Goal: Transaction & Acquisition: Purchase product/service

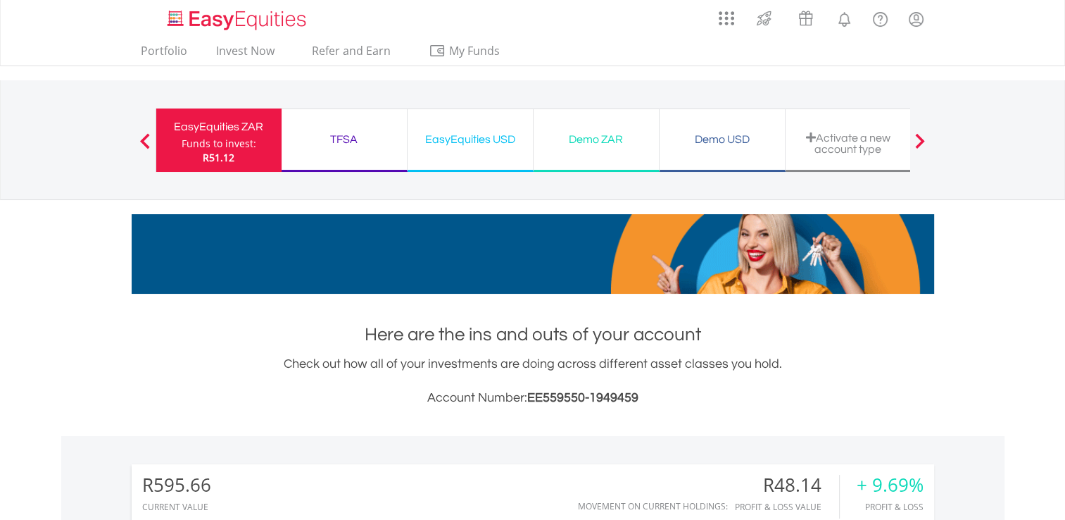
scroll to position [135, 268]
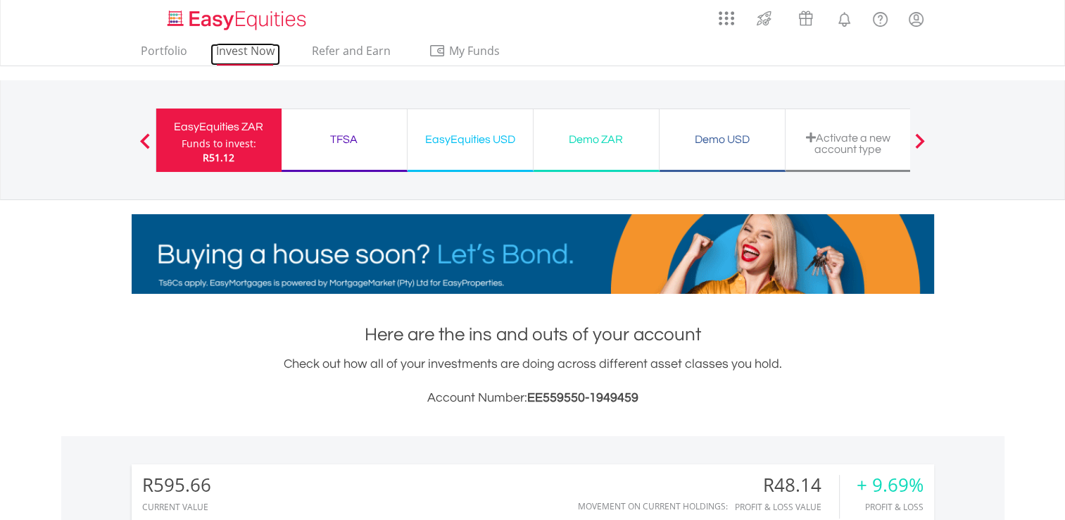
click at [268, 58] on link "Invest Now" at bounding box center [245, 55] width 70 height 22
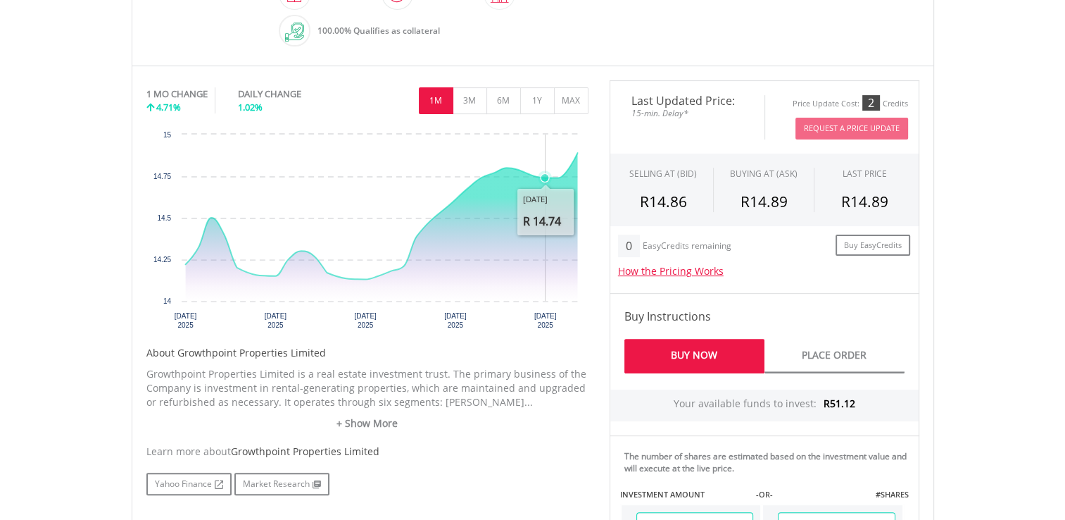
scroll to position [572, 0]
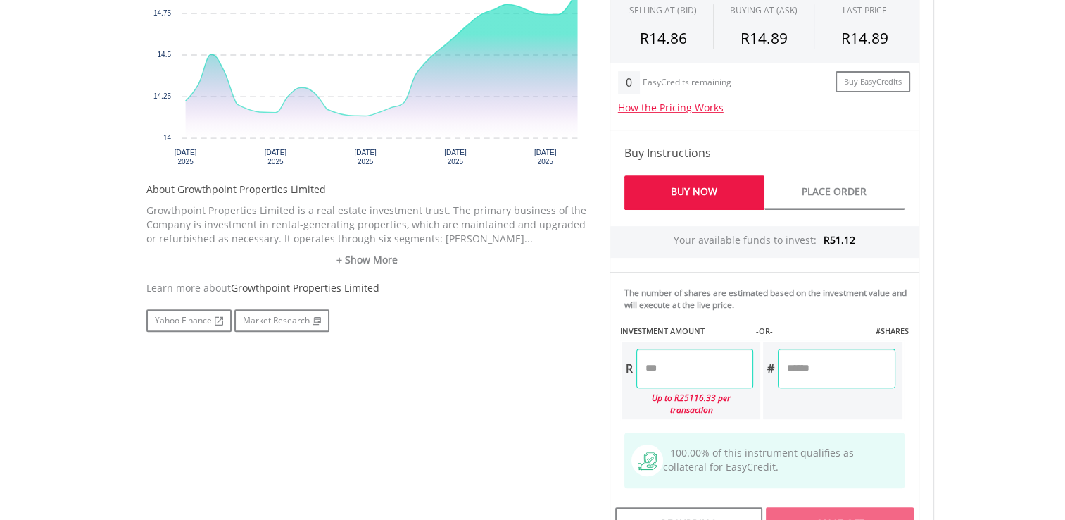
click at [837, 361] on input "number" at bounding box center [836, 367] width 117 height 39
type input "*"
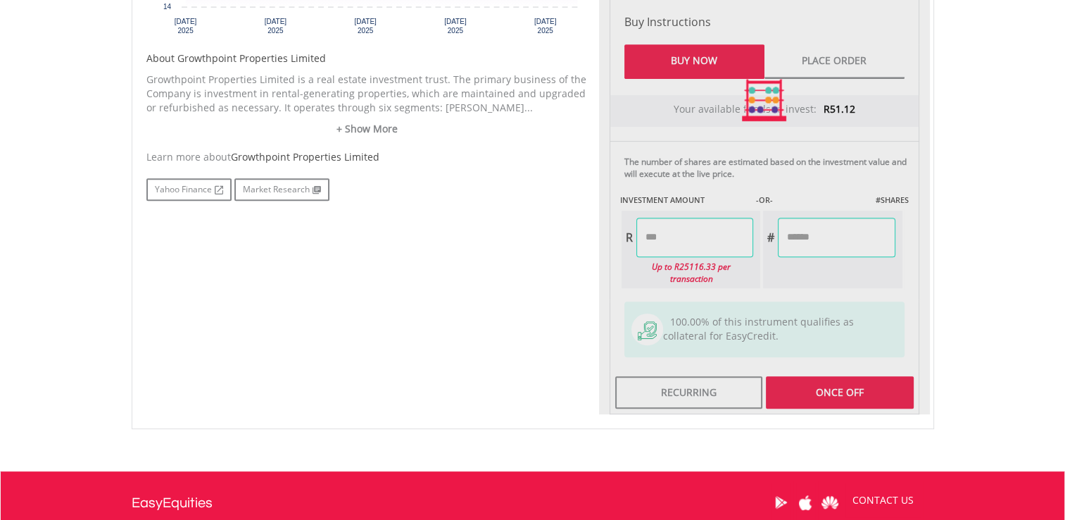
scroll to position [707, 0]
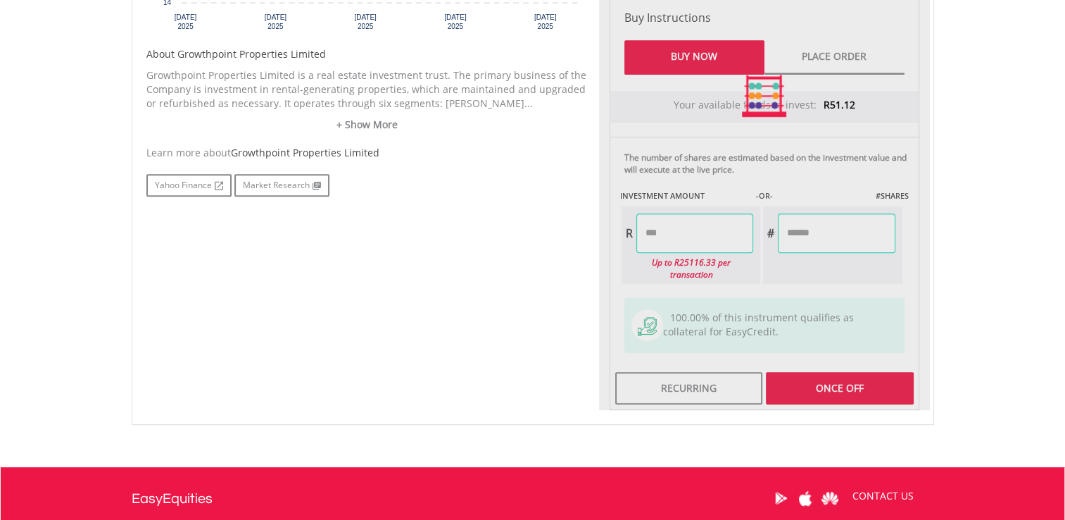
click at [893, 296] on div at bounding box center [764, 96] width 331 height 628
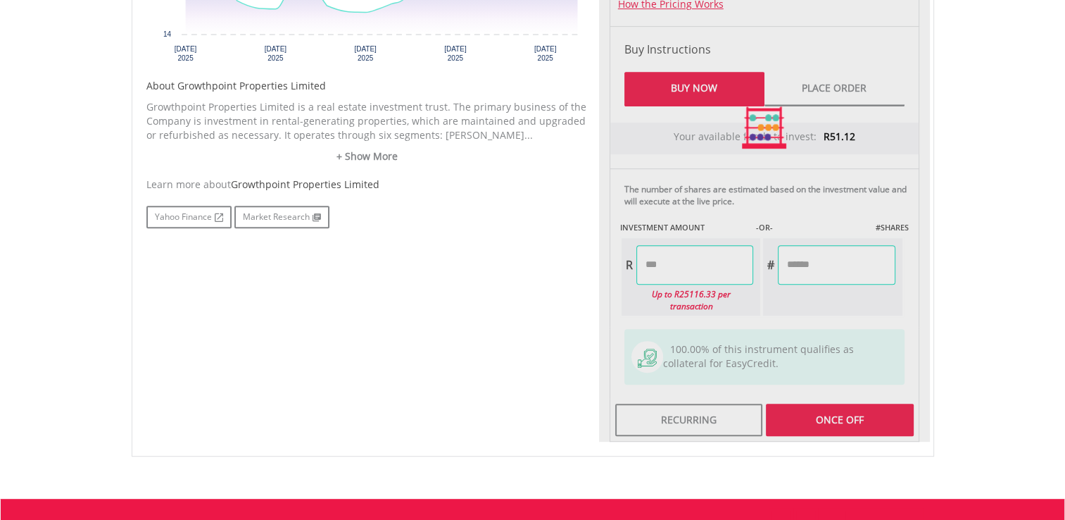
type input "*****"
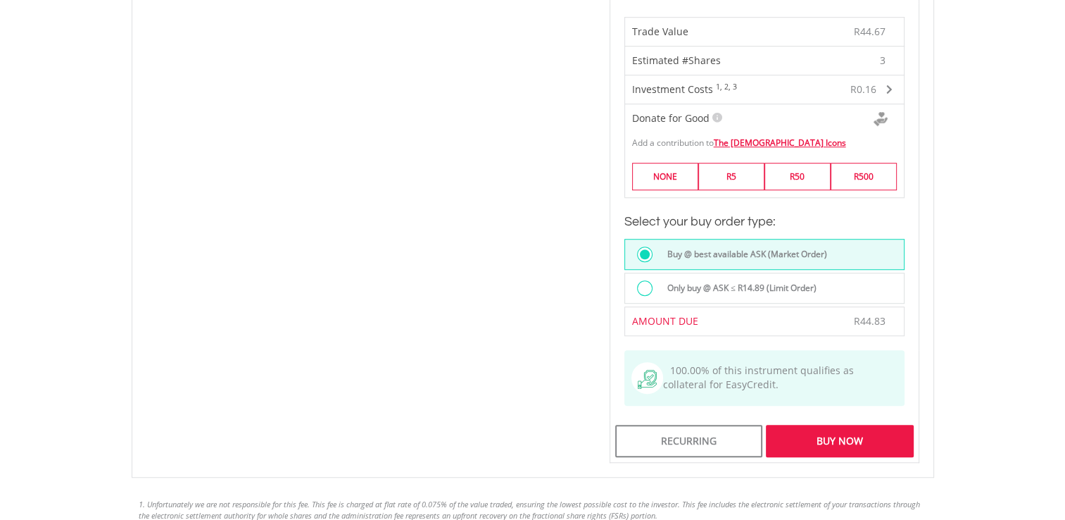
scroll to position [1002, 0]
click at [804, 427] on div "Buy Now" at bounding box center [839, 440] width 147 height 32
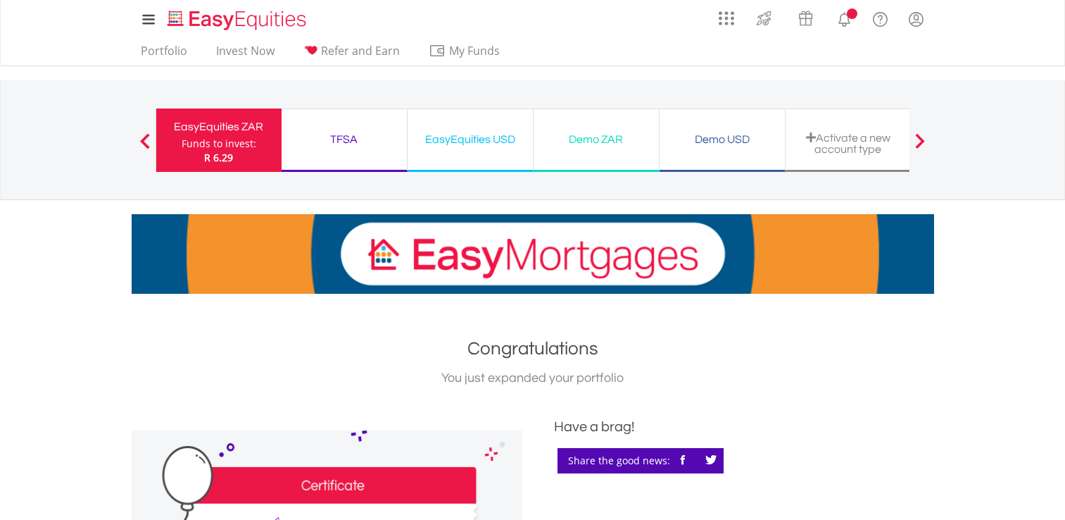
scroll to position [301, 0]
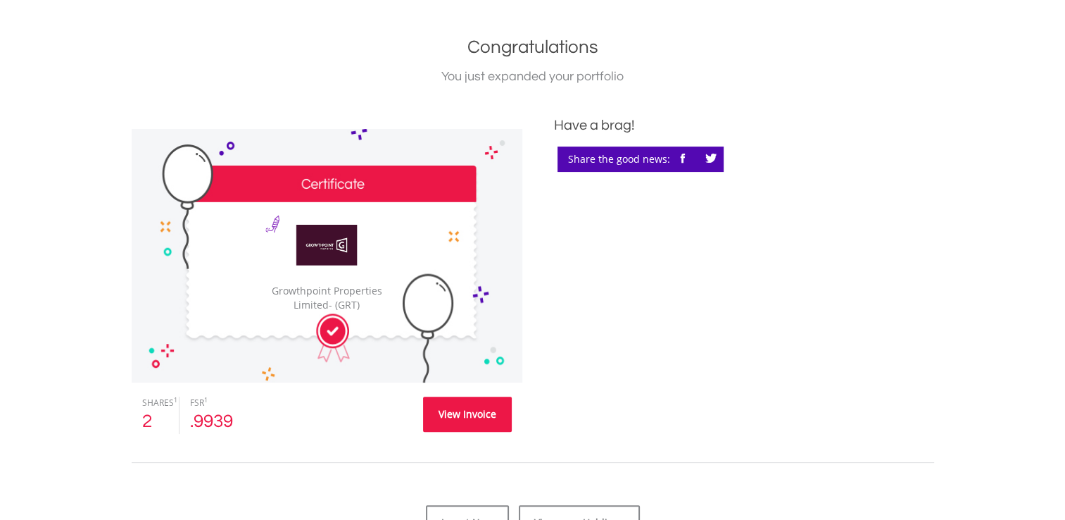
drag, startPoint x: 0, startPoint y: 0, endPoint x: 489, endPoint y: 404, distance: 634.6
click at [489, 404] on link "View Invoice" at bounding box center [467, 413] width 89 height 35
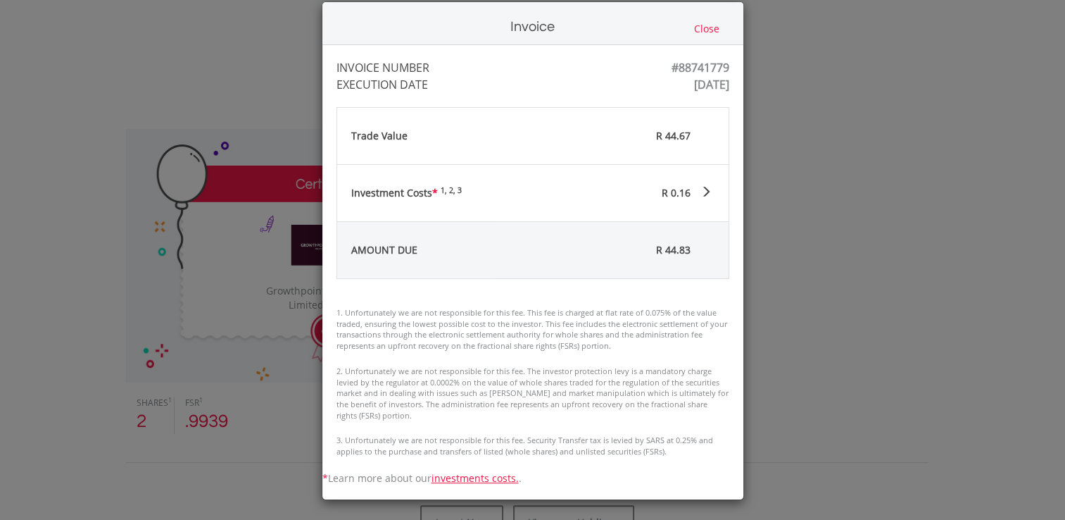
scroll to position [20, 0]
click at [697, 30] on button "Close" at bounding box center [707, 28] width 34 height 15
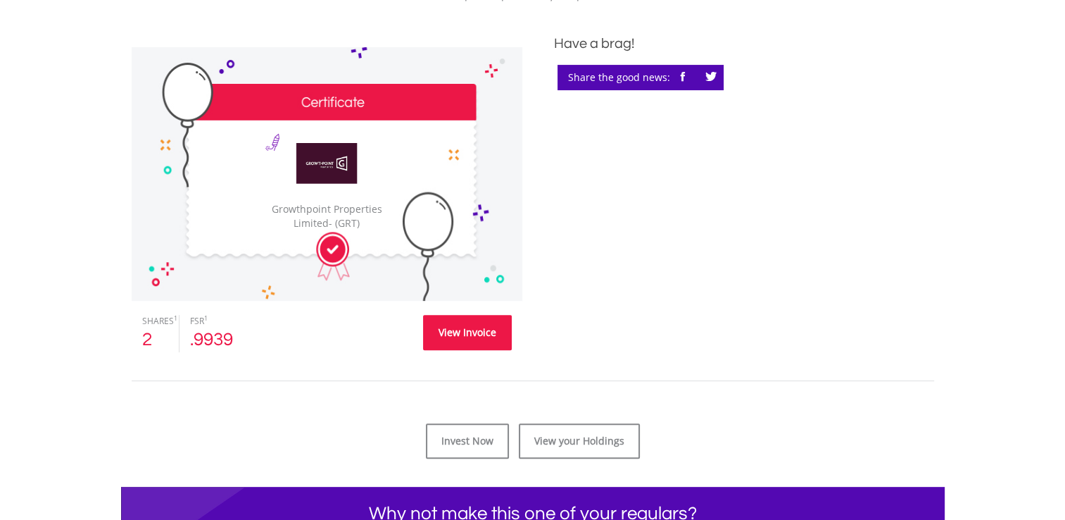
scroll to position [384, 0]
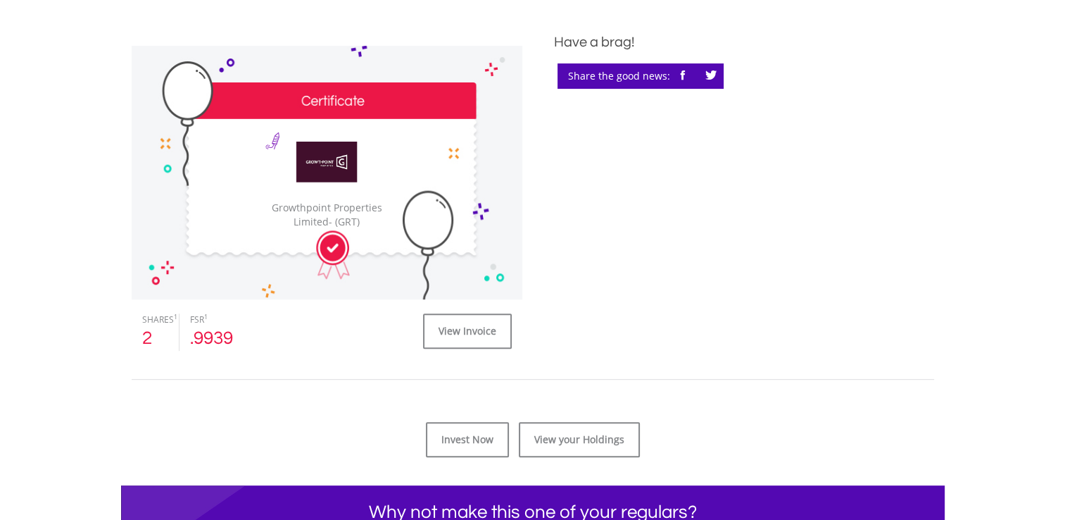
click at [581, 462] on div "﻿ ﻿ Congratulations You just expanded your portfolio ﻿ PENDING ﻿ Growthpoint Pr…" at bounding box center [533, 417] width 824 height 988
click at [577, 447] on link "View your Holdings" at bounding box center [579, 439] width 121 height 35
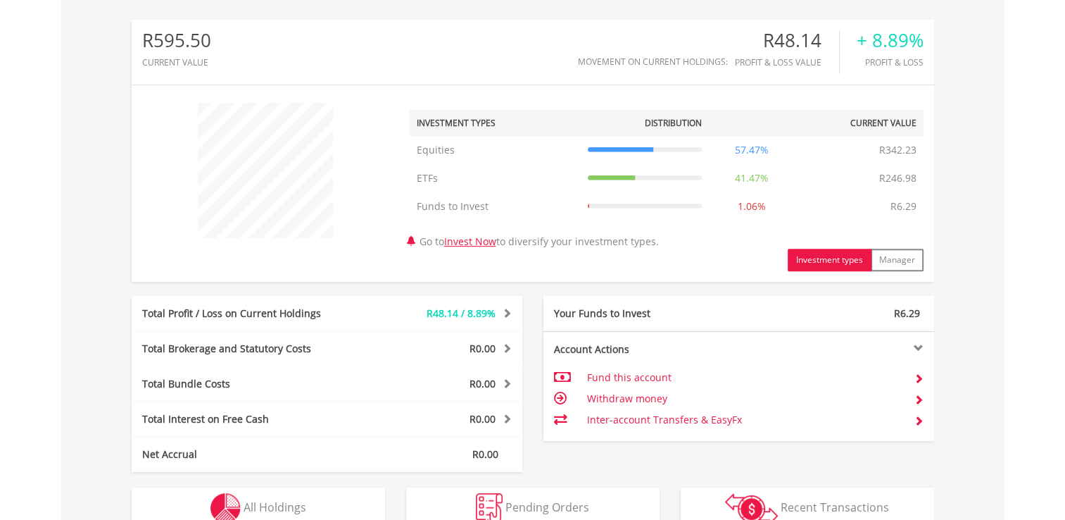
scroll to position [135, 268]
